Goal: Navigation & Orientation: Find specific page/section

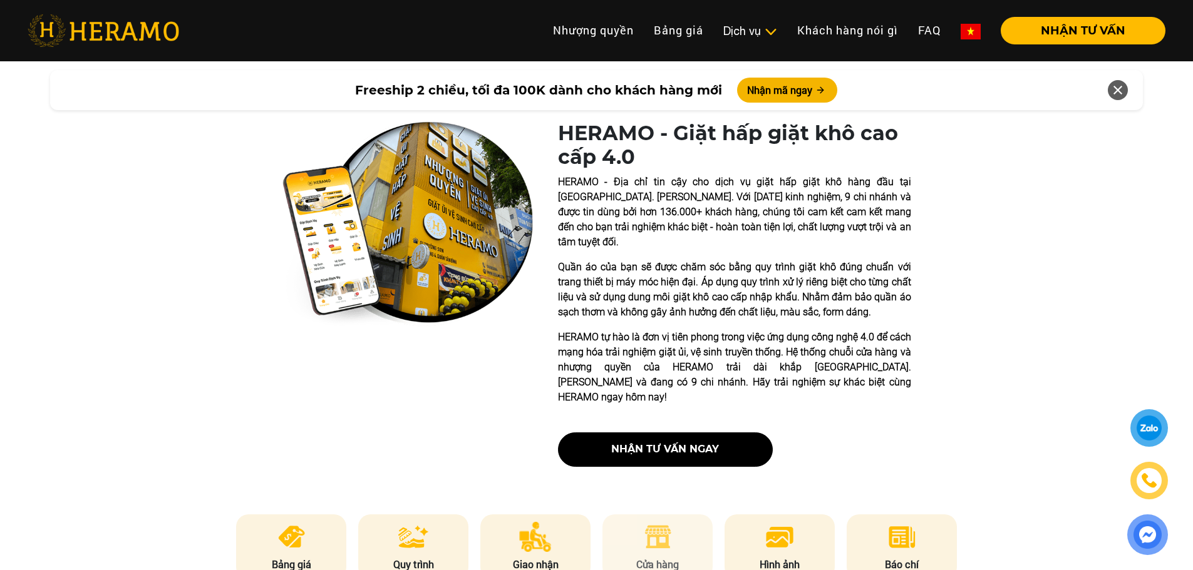
click at [669, 522] on img at bounding box center [657, 537] width 31 height 30
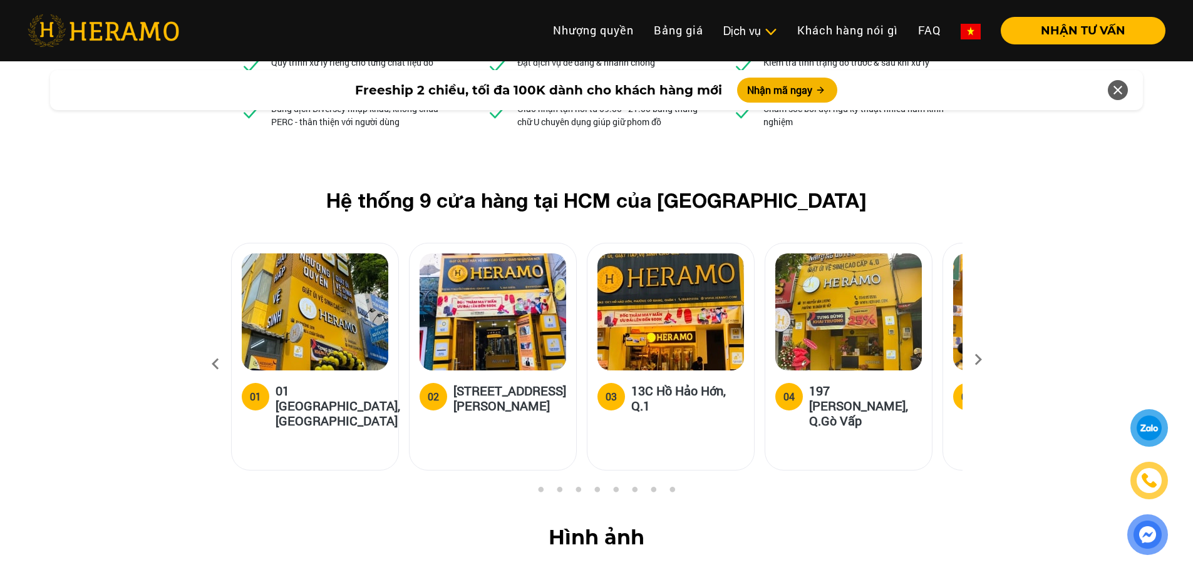
click at [977, 360] on icon at bounding box center [978, 364] width 23 height 8
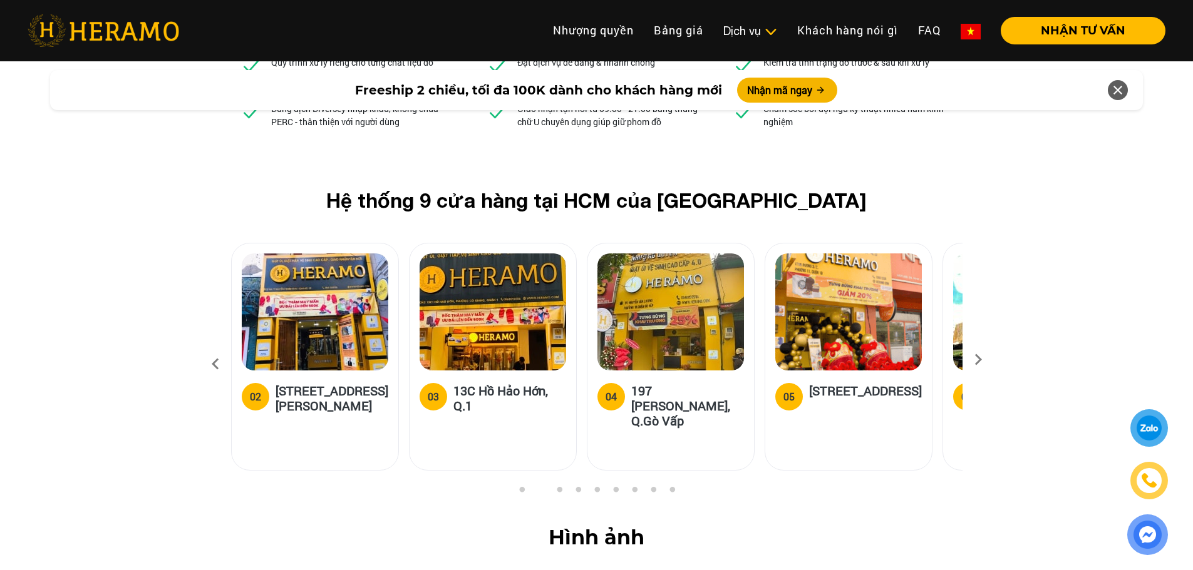
click at [977, 360] on icon at bounding box center [978, 364] width 23 height 8
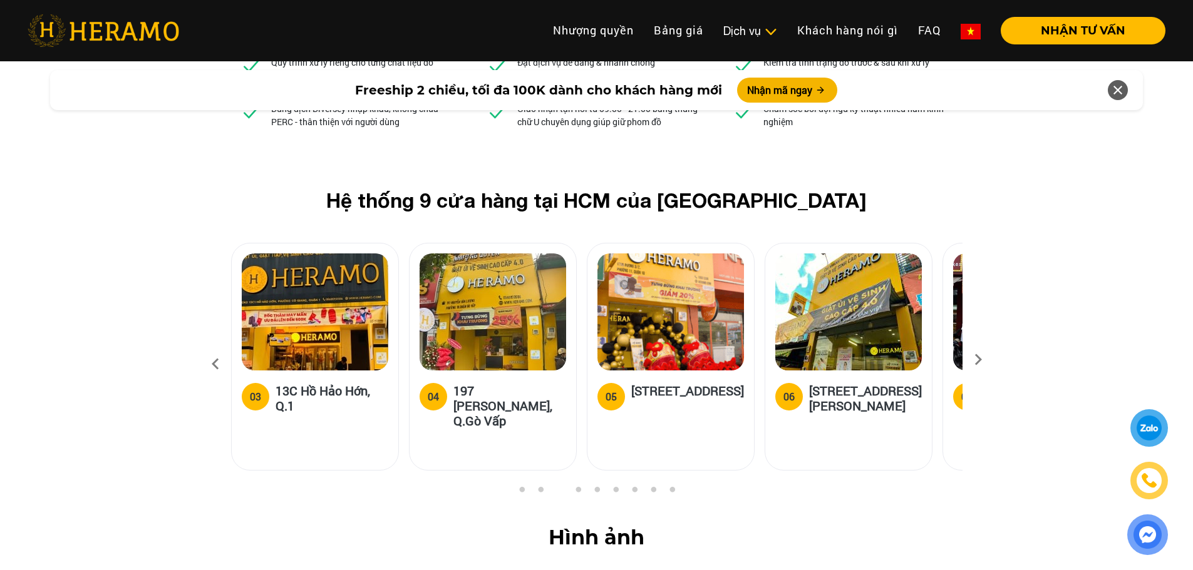
click at [977, 360] on icon at bounding box center [978, 364] width 23 height 8
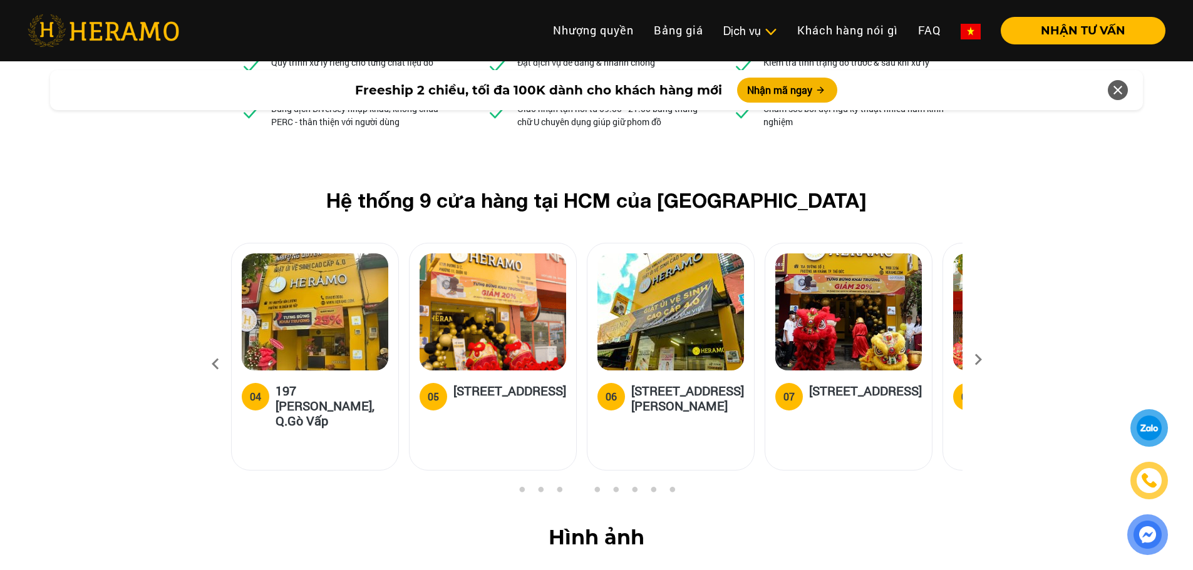
click at [977, 360] on icon at bounding box center [978, 364] width 23 height 8
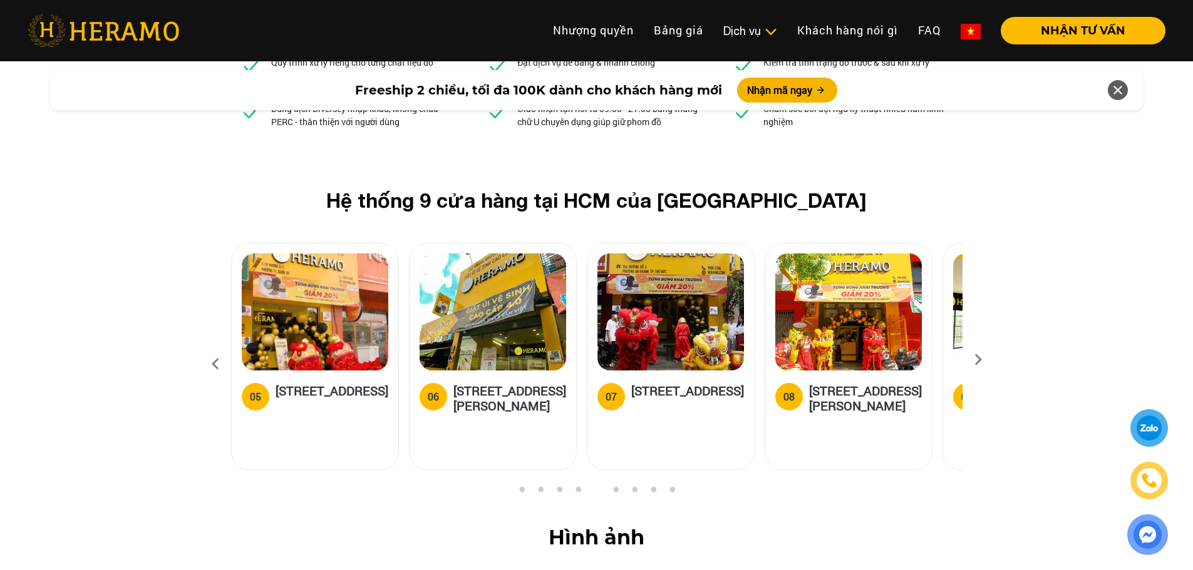
click at [977, 360] on icon at bounding box center [978, 364] width 23 height 8
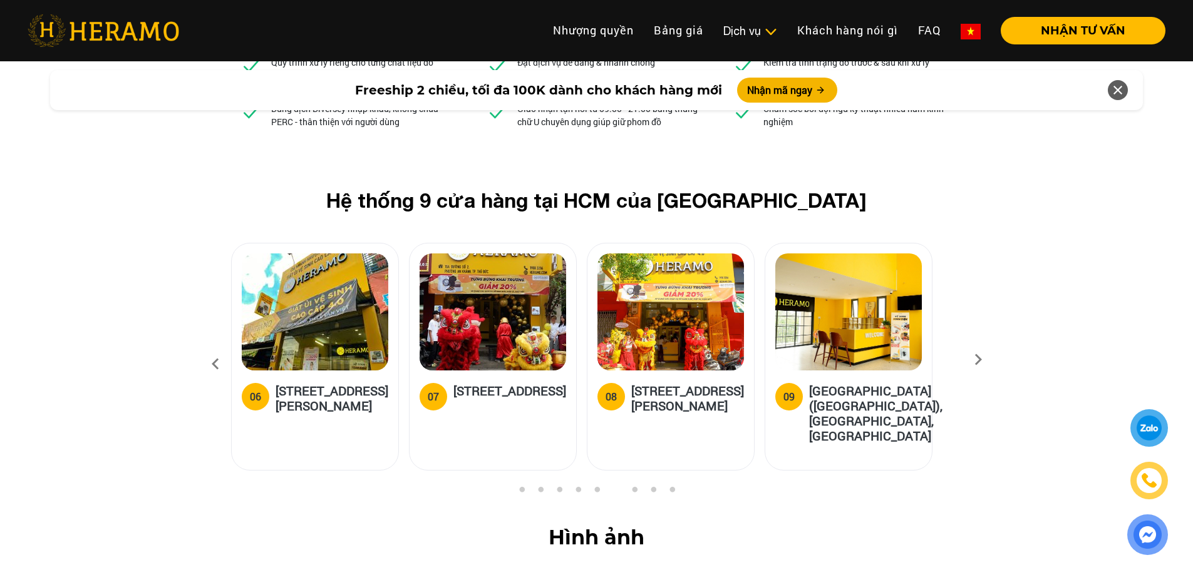
click at [977, 360] on icon at bounding box center [978, 364] width 23 height 8
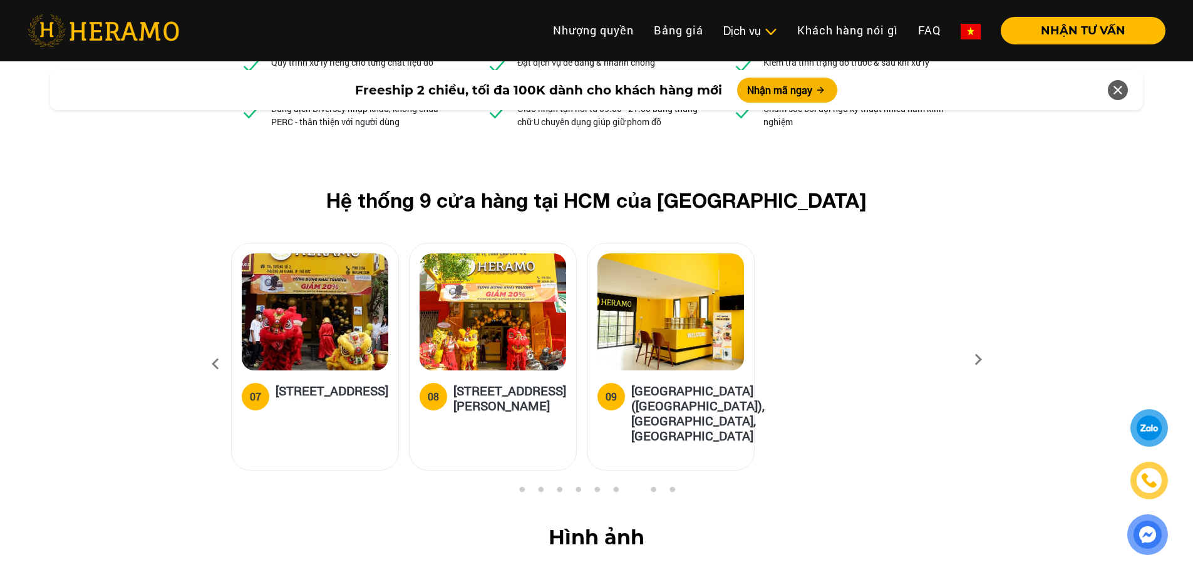
click at [208, 348] on icon at bounding box center [215, 365] width 23 height 34
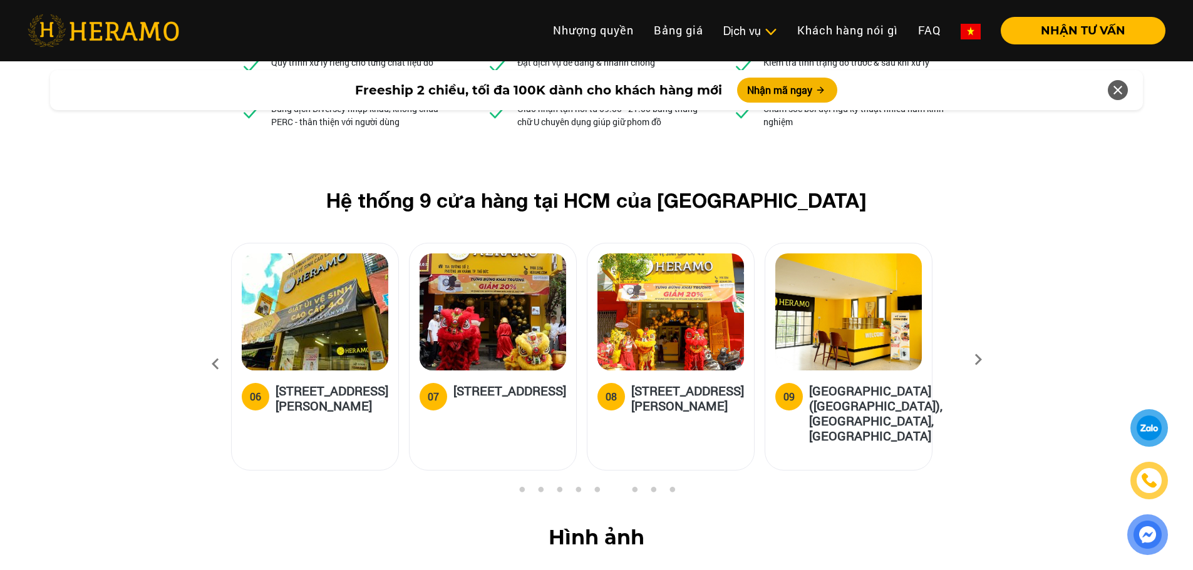
click at [212, 348] on icon at bounding box center [215, 365] width 23 height 34
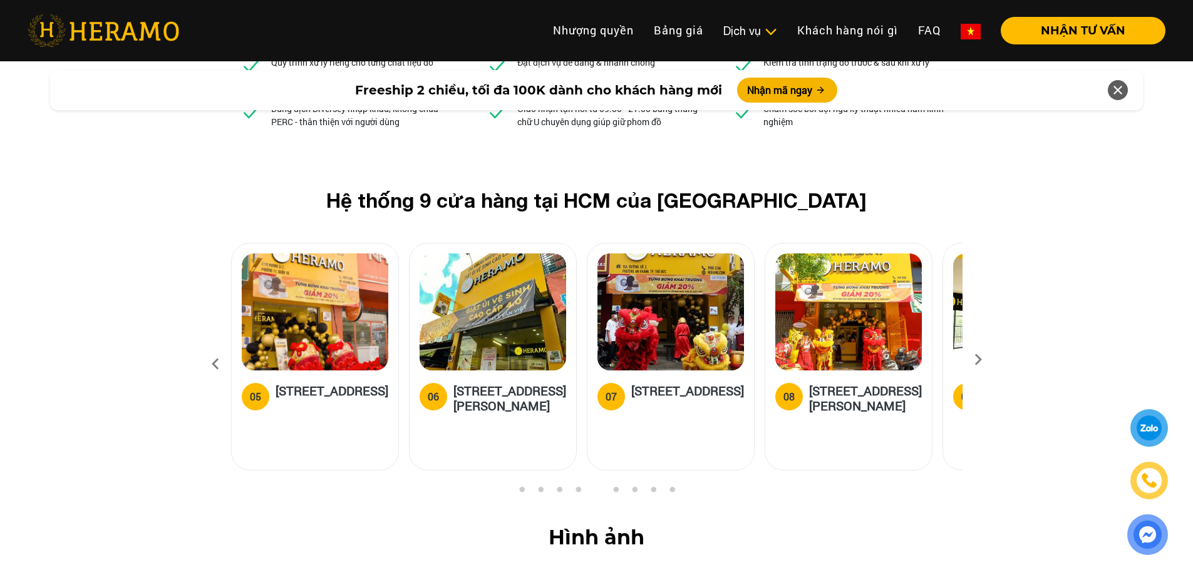
click at [215, 348] on icon at bounding box center [215, 365] width 23 height 34
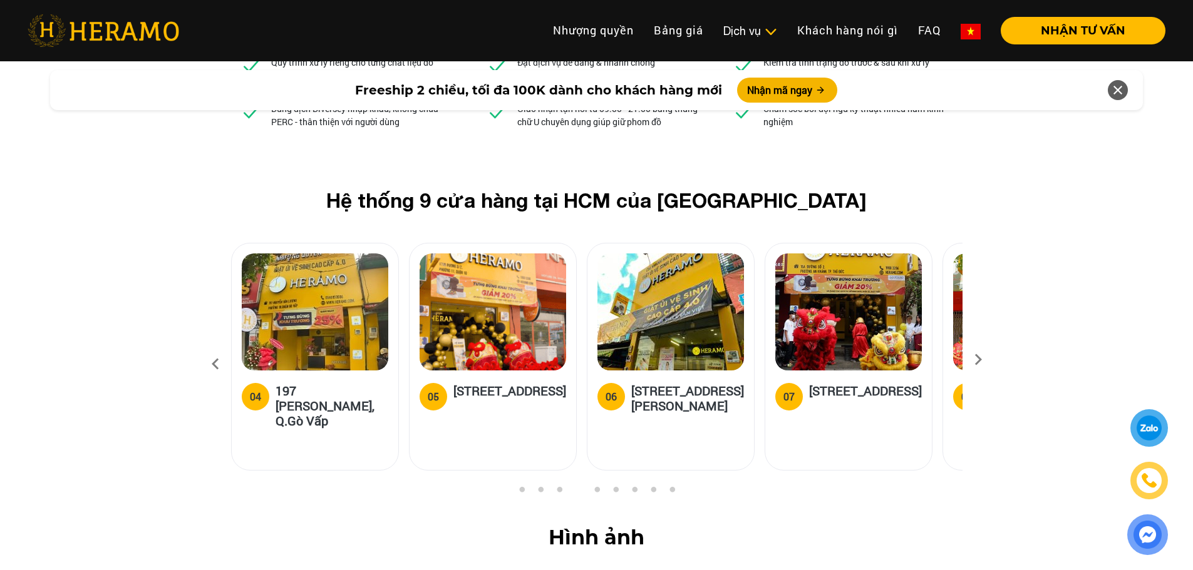
click at [215, 348] on icon at bounding box center [215, 365] width 23 height 34
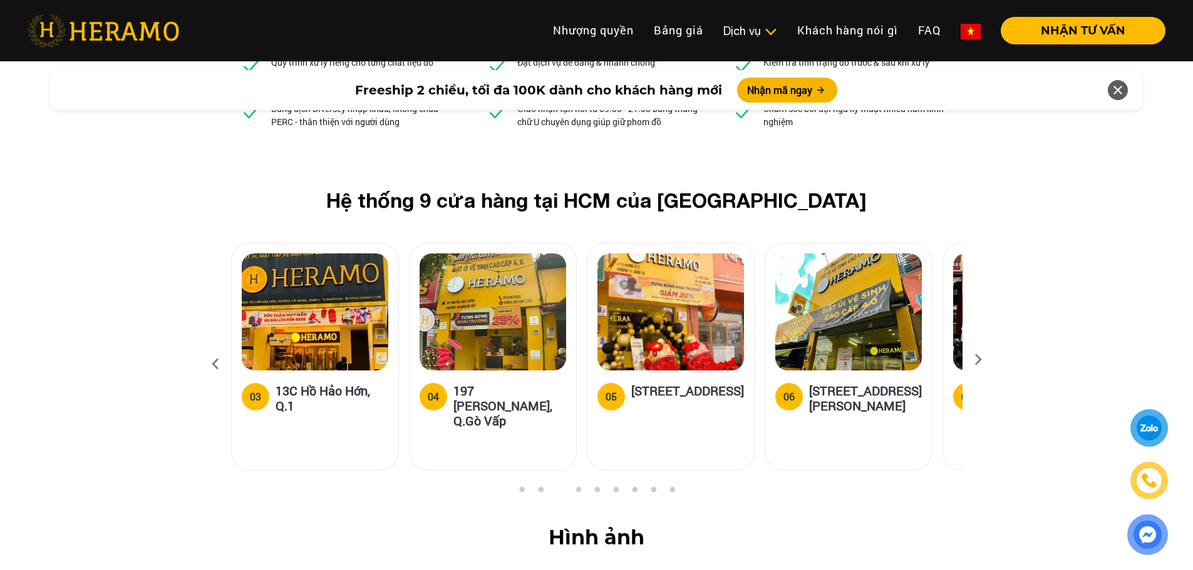
click at [215, 348] on icon at bounding box center [215, 365] width 23 height 34
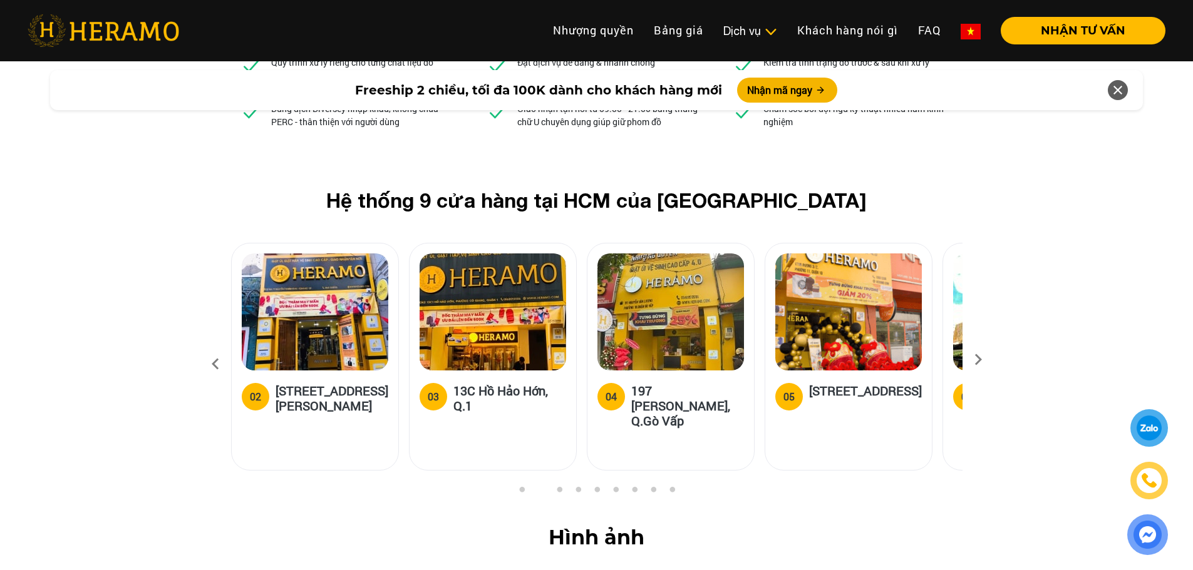
click at [215, 348] on icon at bounding box center [215, 365] width 23 height 34
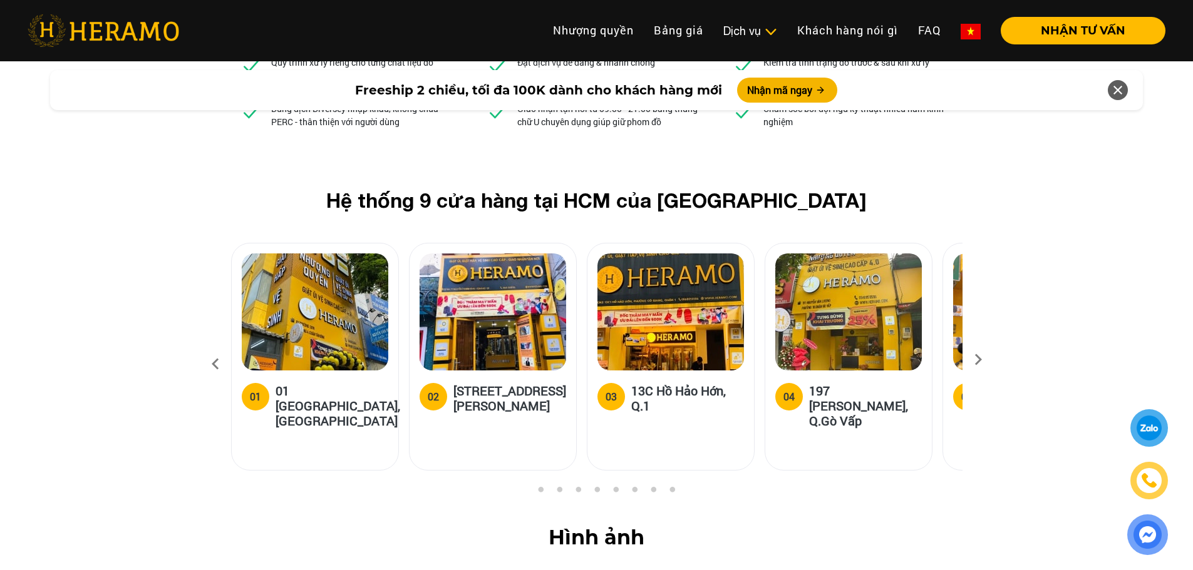
click at [215, 348] on icon at bounding box center [215, 365] width 23 height 34
click at [495, 254] on img at bounding box center [493, 312] width 147 height 117
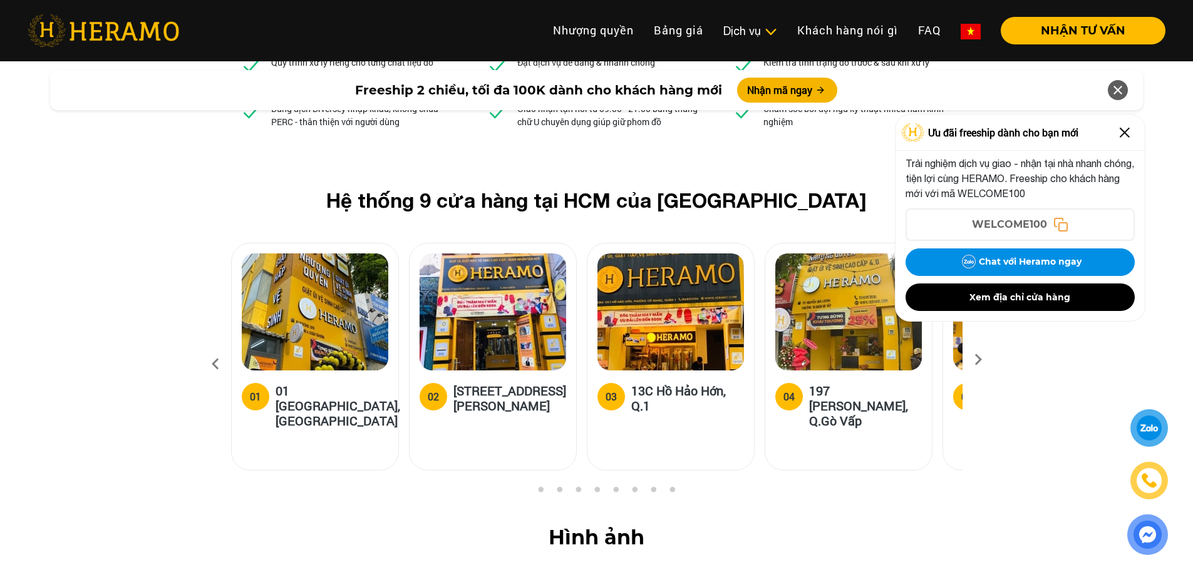
click at [448, 254] on img at bounding box center [493, 312] width 147 height 117
